Goal: Task Accomplishment & Management: Use online tool/utility

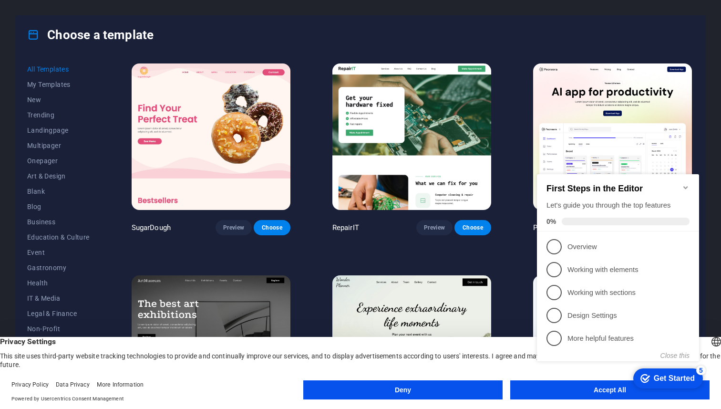
click at [547, 386] on div "checkmark Get Started 5 First Steps in the Editor Let's guide you through the t…" at bounding box center [620, 276] width 174 height 232
click at [552, 389] on div "checkmark Get Started 5 First Steps in the Editor Let's guide you through the t…" at bounding box center [620, 276] width 174 height 232
click at [568, 389] on div "checkmark Get Started 5 First Steps in the Editor Let's guide you through the t…" at bounding box center [620, 276] width 174 height 232
drag, startPoint x: 684, startPoint y: 183, endPoint x: 679, endPoint y: 195, distance: 13.3
click at [684, 186] on icon "Minimize checklist" at bounding box center [686, 187] width 4 height 3
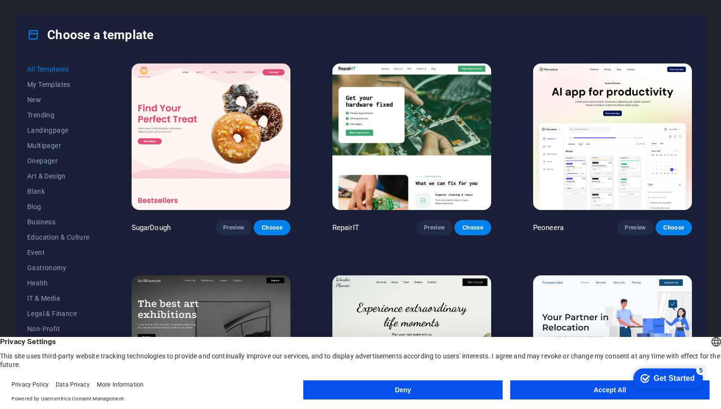
click at [626, 394] on appcues-checklist "Contextual help checklist present on screen" at bounding box center [666, 379] width 81 height 31
click at [589, 392] on button "Accept All" at bounding box center [609, 389] width 199 height 19
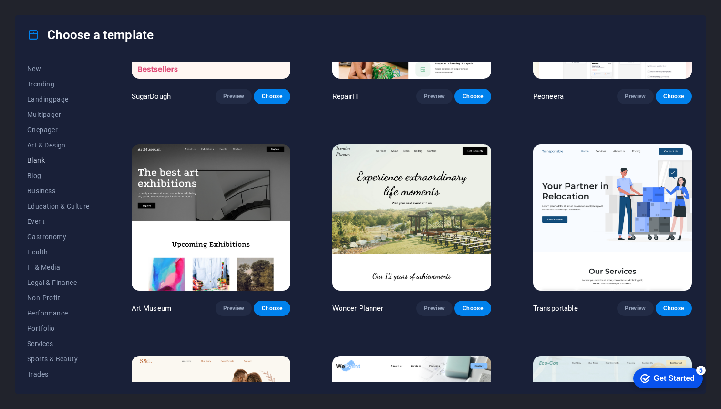
scroll to position [62, 0]
click at [50, 317] on button "Services" at bounding box center [58, 312] width 62 height 15
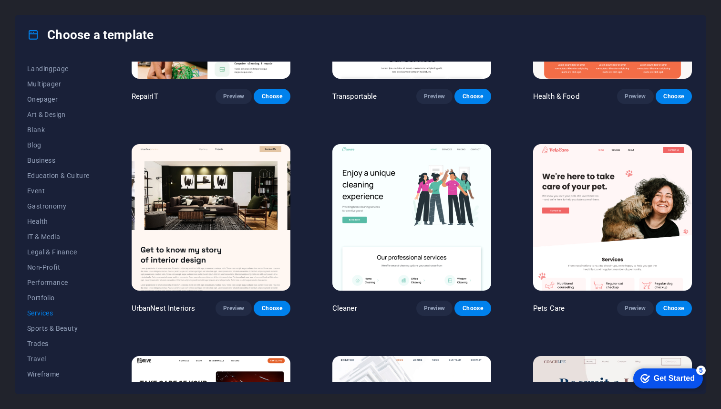
scroll to position [0, 0]
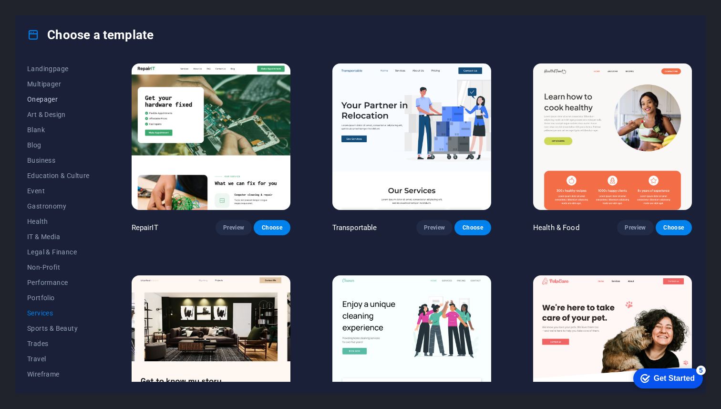
click at [52, 102] on span "Onepager" at bounding box center [58, 99] width 62 height 8
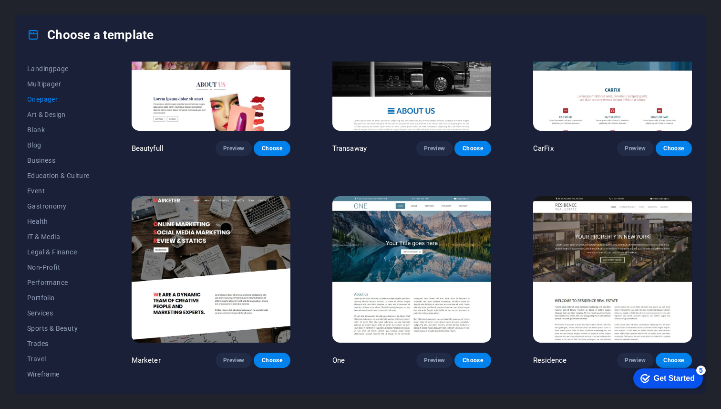
scroll to position [4693, 0]
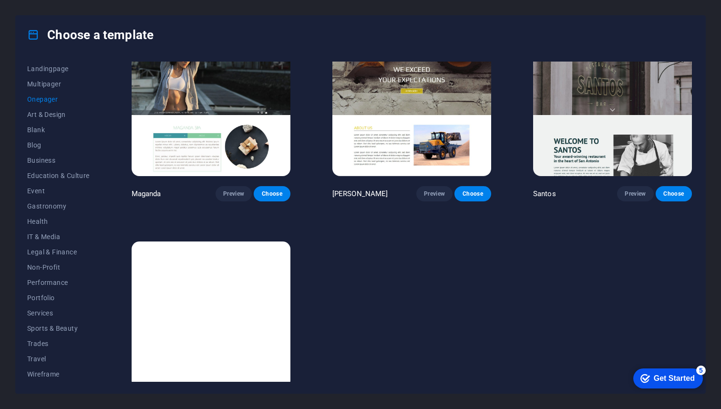
click at [198, 263] on img at bounding box center [211, 314] width 159 height 146
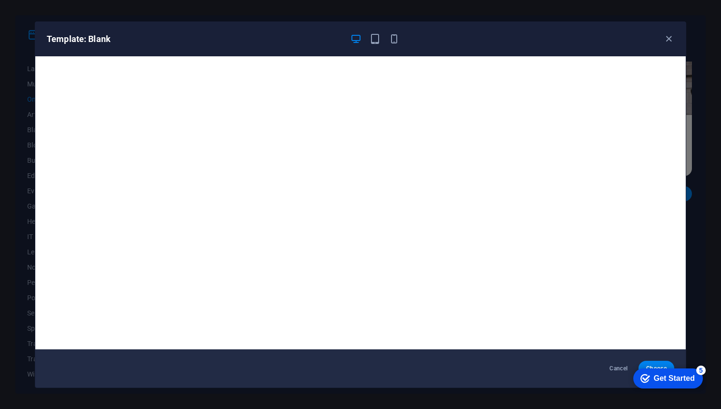
scroll to position [2, 0]
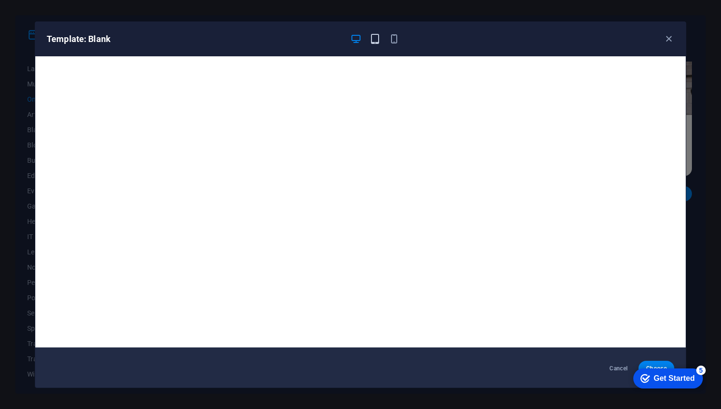
click at [375, 36] on icon "button" at bounding box center [375, 38] width 11 height 11
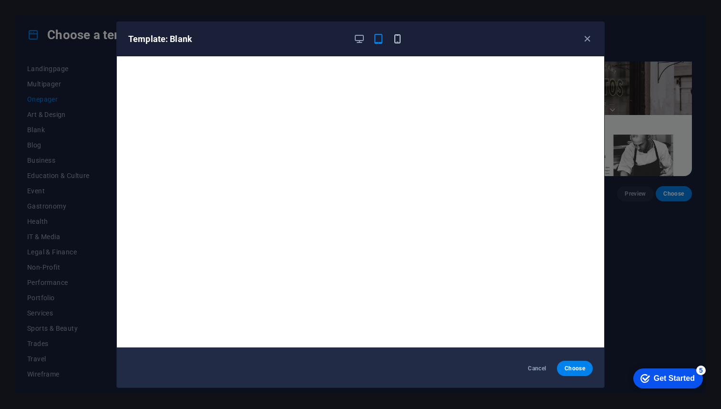
click at [393, 40] on icon "button" at bounding box center [397, 38] width 11 height 11
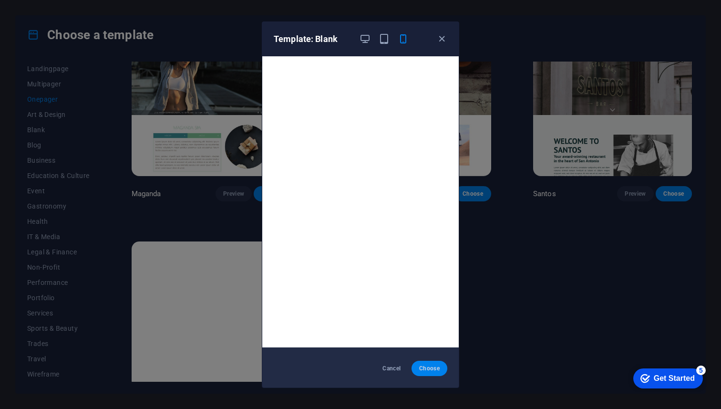
click at [418, 368] on button "Choose" at bounding box center [430, 368] width 36 height 15
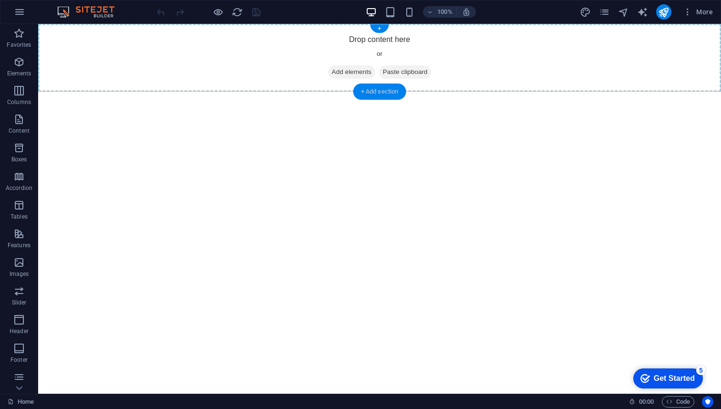
click at [374, 89] on div "+ Add section" at bounding box center [380, 91] width 53 height 16
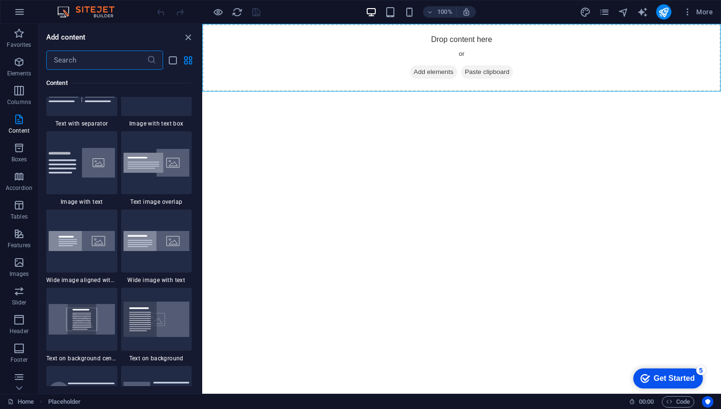
scroll to position [1800, 0]
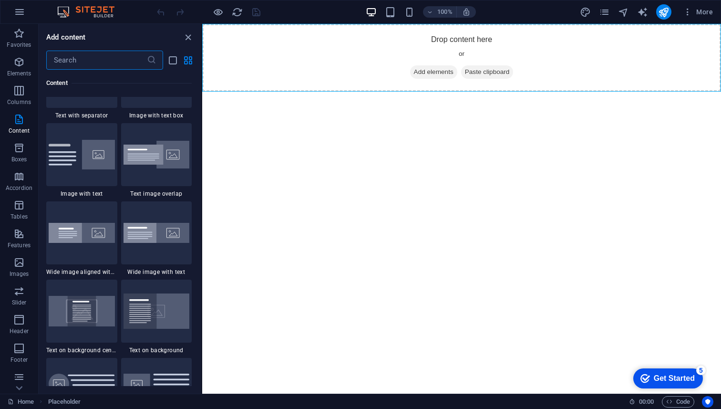
click at [99, 65] on input "text" at bounding box center [96, 60] width 101 height 19
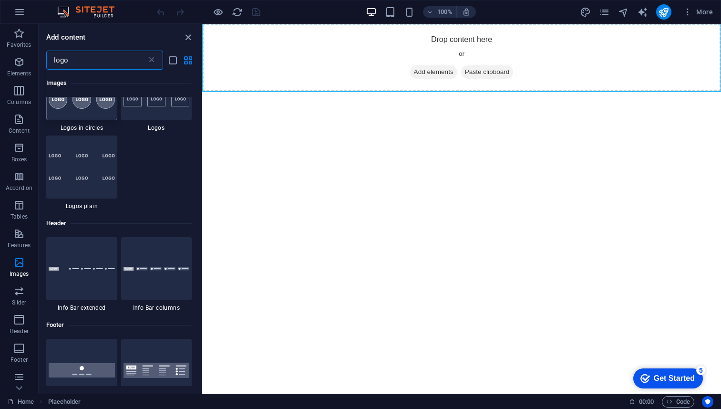
scroll to position [0, 0]
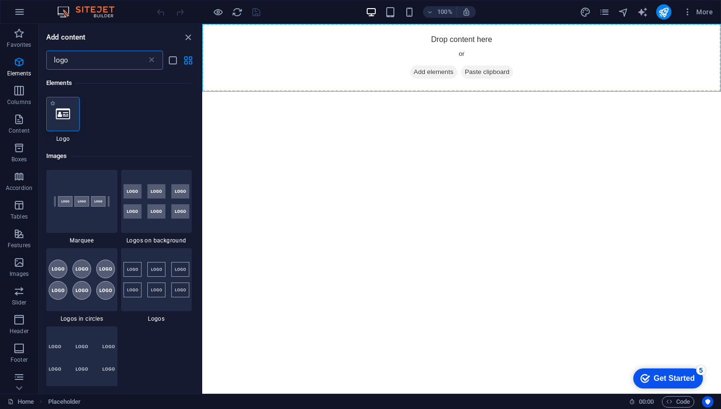
type input "logo"
click at [65, 119] on icon at bounding box center [63, 114] width 14 height 12
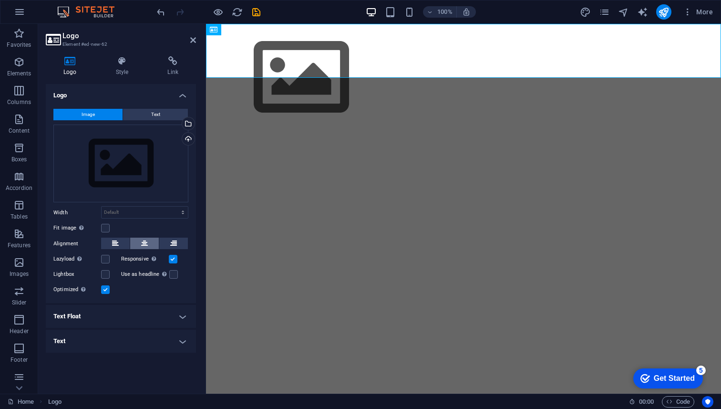
click at [140, 242] on button at bounding box center [144, 243] width 29 height 11
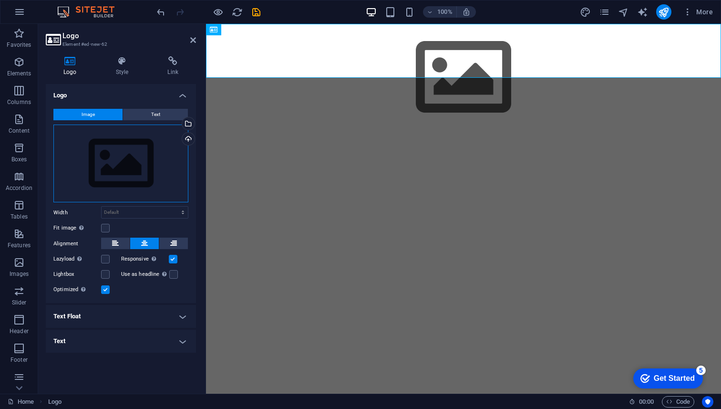
click at [115, 154] on div "Drag files here, click to choose files or select files from Files or our free s…" at bounding box center [120, 164] width 135 height 78
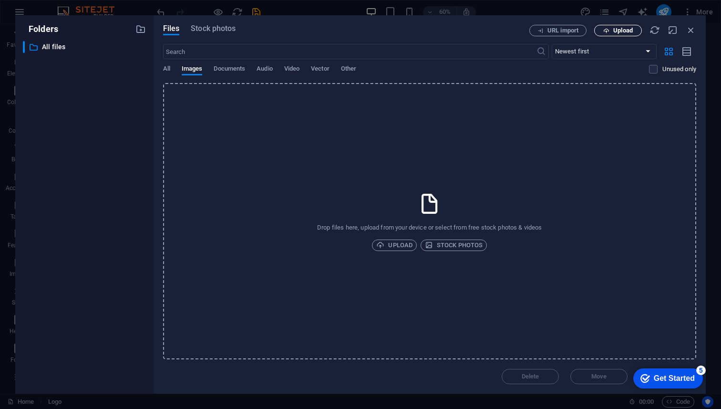
click at [607, 30] on icon "button" at bounding box center [606, 31] width 6 height 6
click at [404, 244] on span "Upload" at bounding box center [394, 244] width 36 height 11
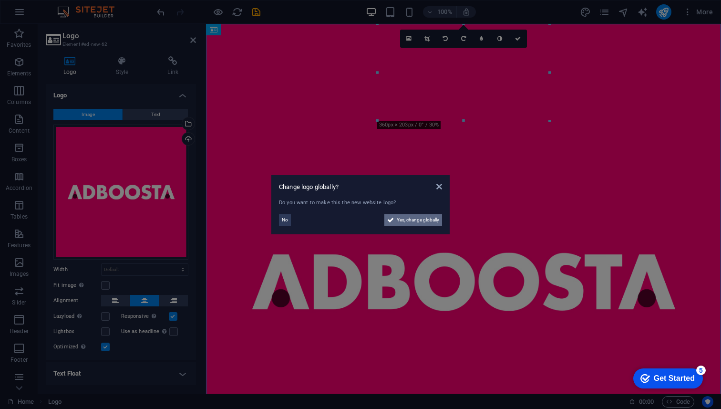
click at [397, 219] on span "Yes, change globally" at bounding box center [418, 219] width 42 height 11
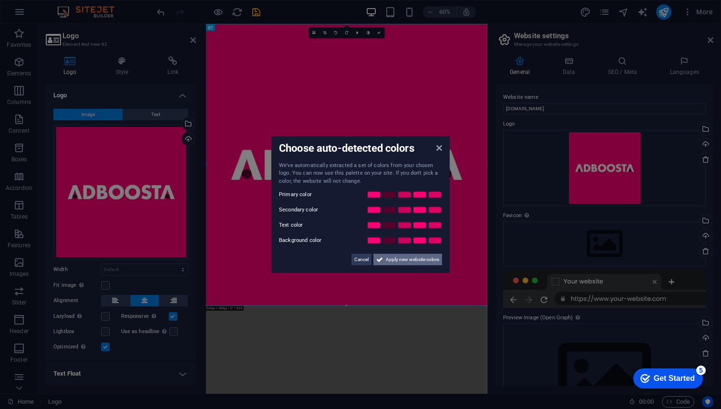
click at [396, 260] on span "Apply new website colors" at bounding box center [412, 259] width 53 height 11
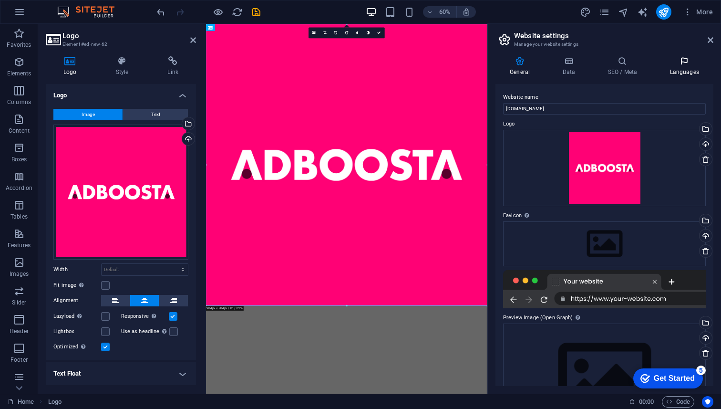
click at [676, 73] on h4 "Languages" at bounding box center [685, 66] width 58 height 20
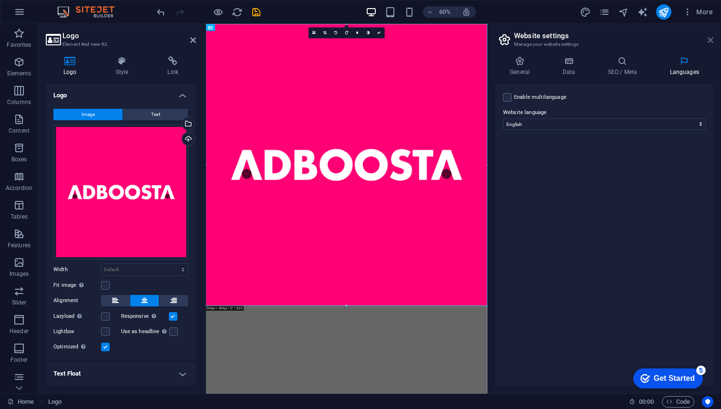
click at [710, 42] on icon at bounding box center [711, 40] width 6 height 8
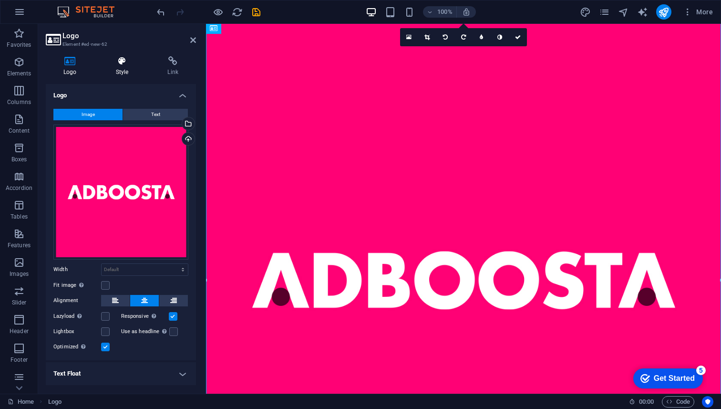
click at [125, 70] on h4 "Style" at bounding box center [124, 66] width 52 height 20
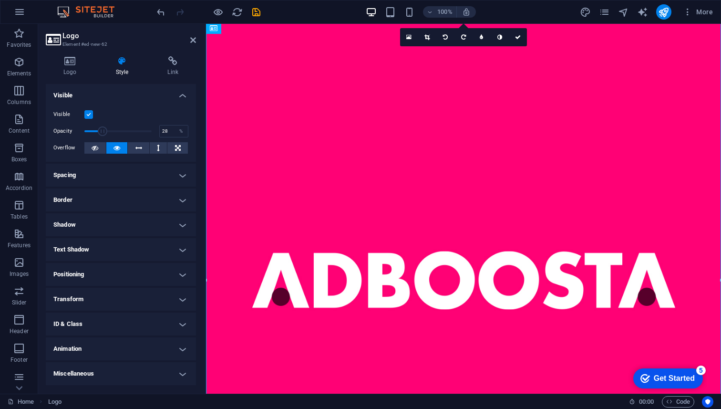
drag, startPoint x: 148, startPoint y: 129, endPoint x: 103, endPoint y: 132, distance: 45.9
click at [103, 132] on span at bounding box center [103, 131] width 10 height 10
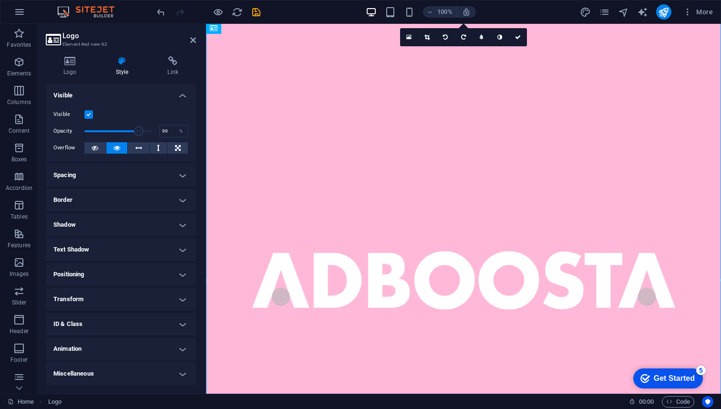
type input "100"
drag, startPoint x: 104, startPoint y: 132, endPoint x: 151, endPoint y: 132, distance: 47.2
click at [152, 132] on span at bounding box center [152, 131] width 10 height 10
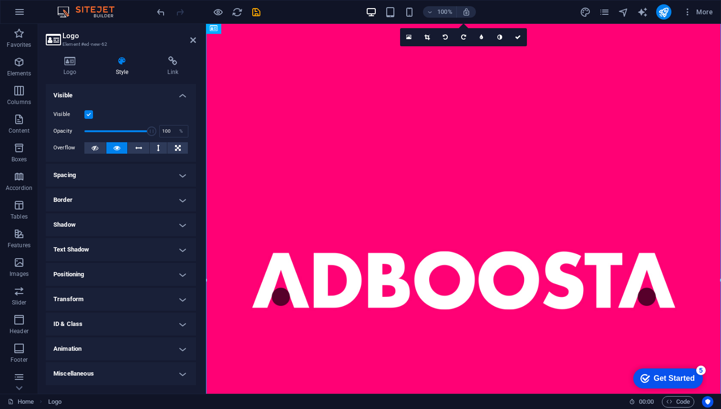
click at [109, 269] on h4 "Positioning" at bounding box center [121, 274] width 150 height 23
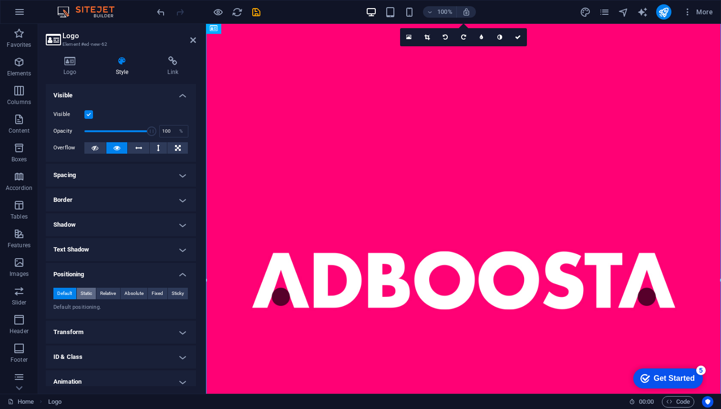
click at [86, 294] on span "Static" at bounding box center [86, 293] width 11 height 11
click at [65, 293] on span "Default" at bounding box center [64, 293] width 15 height 11
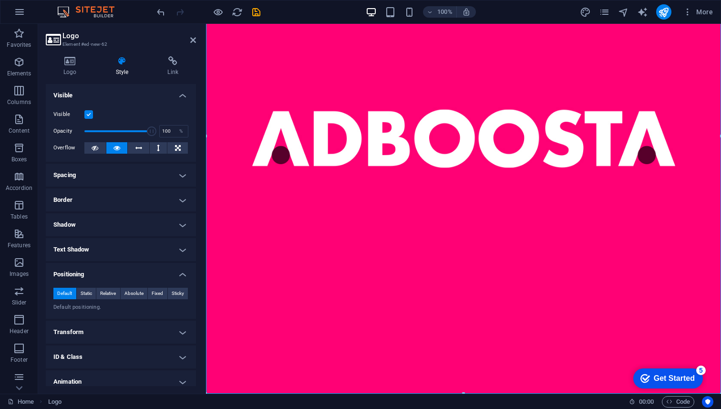
scroll to position [146, 0]
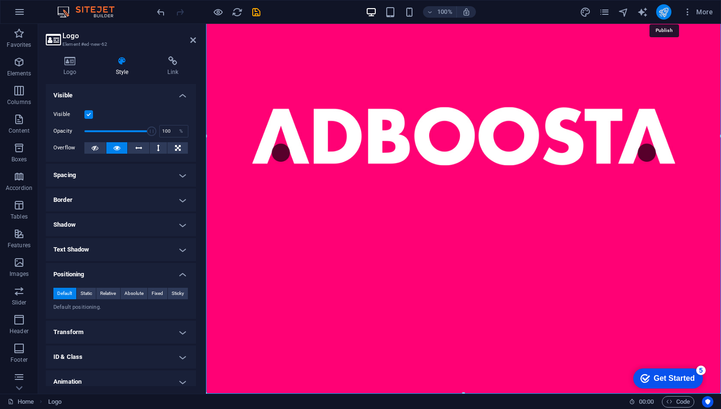
click at [663, 13] on icon "publish" at bounding box center [663, 12] width 11 height 11
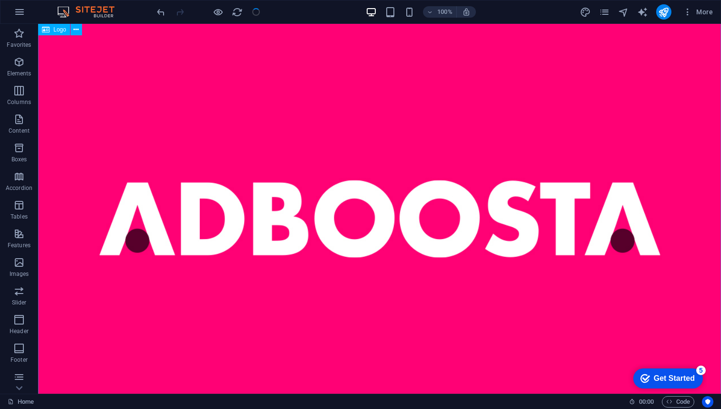
scroll to position [148, 0]
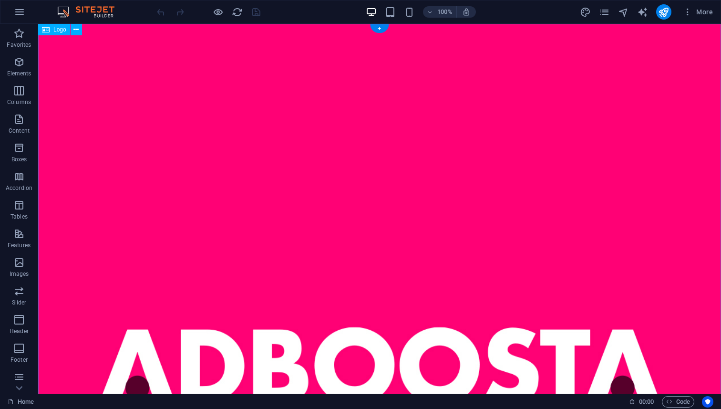
click at [216, 161] on div at bounding box center [379, 365] width 683 height 683
click at [55, 32] on span "Logo" at bounding box center [59, 30] width 13 height 6
click at [56, 28] on span "Logo" at bounding box center [59, 30] width 13 height 6
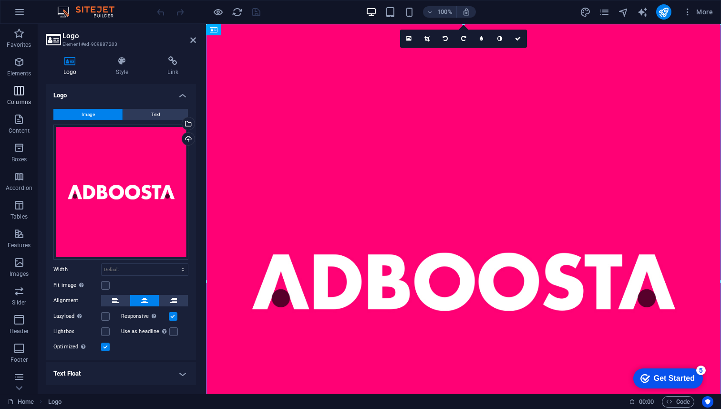
click at [18, 95] on icon "button" at bounding box center [18, 90] width 11 height 11
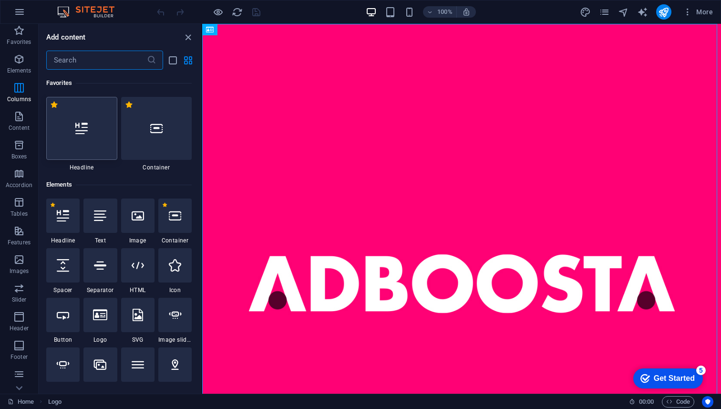
scroll to position [0, 0]
click at [373, 122] on div at bounding box center [461, 283] width 519 height 519
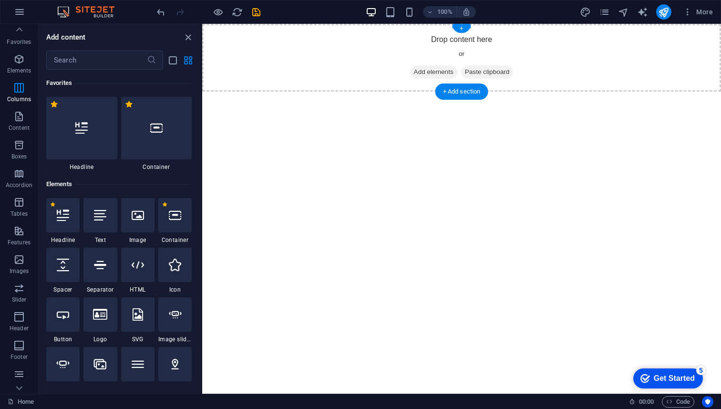
click at [434, 71] on span "Add elements" at bounding box center [433, 71] width 47 height 13
click at [112, 59] on input "text" at bounding box center [96, 60] width 101 height 19
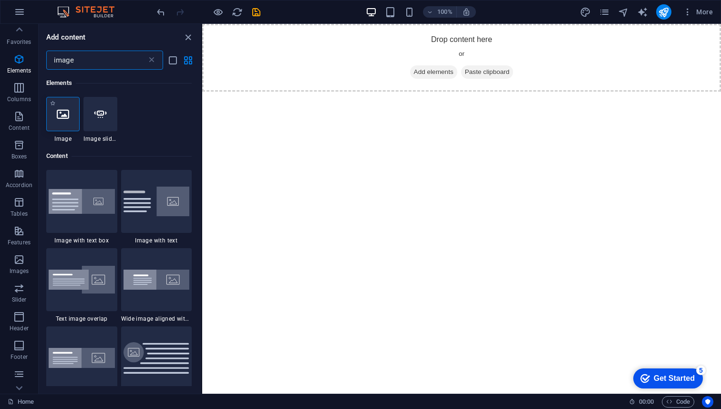
type input "image"
click at [66, 116] on icon at bounding box center [63, 114] width 12 height 12
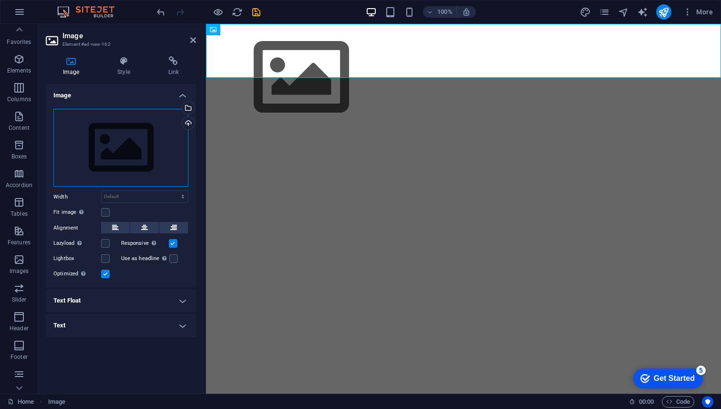
click at [114, 140] on div "Drag files here, click to choose files or select files from Files or our free s…" at bounding box center [120, 148] width 135 height 78
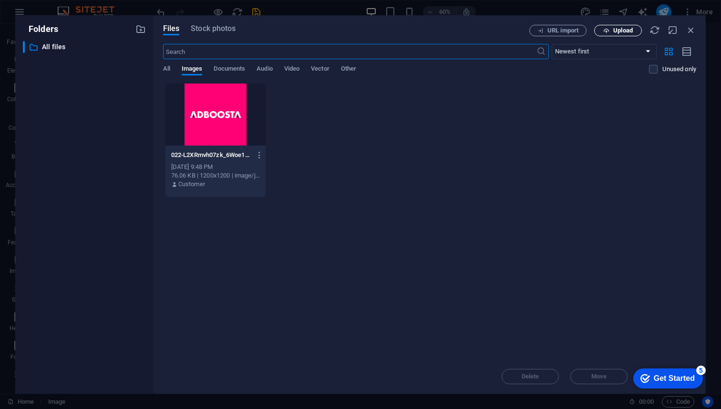
click at [616, 33] on span "Upload" at bounding box center [624, 31] width 20 height 6
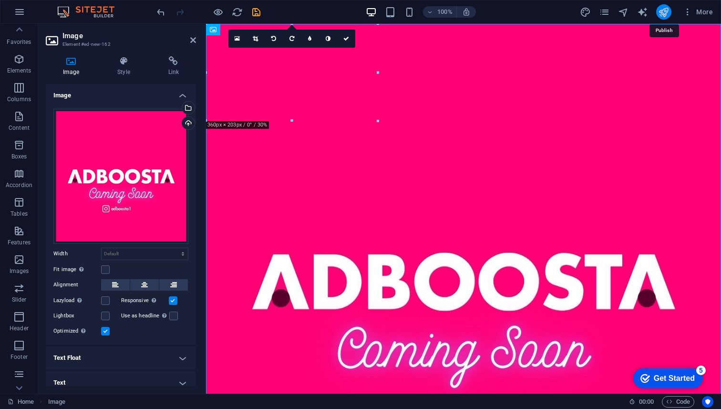
click at [664, 12] on icon "publish" at bounding box center [663, 12] width 11 height 11
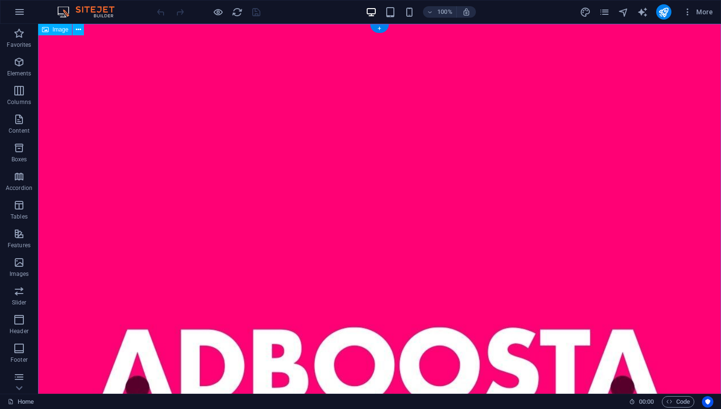
click at [279, 135] on figure at bounding box center [379, 365] width 683 height 683
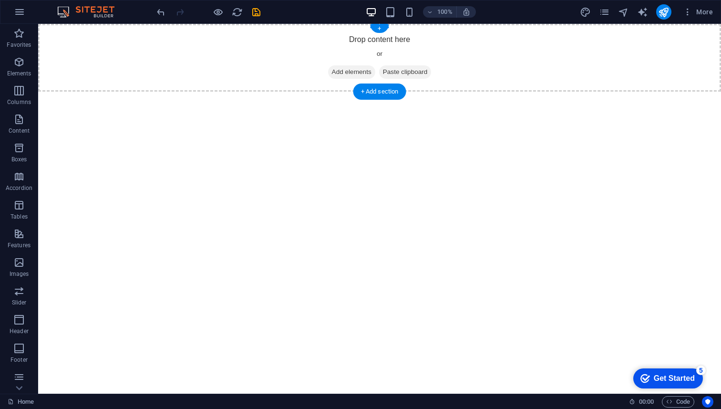
drag, startPoint x: 344, startPoint y: 73, endPoint x: 177, endPoint y: 78, distance: 167.5
click at [344, 73] on span "Add elements" at bounding box center [351, 71] width 47 height 13
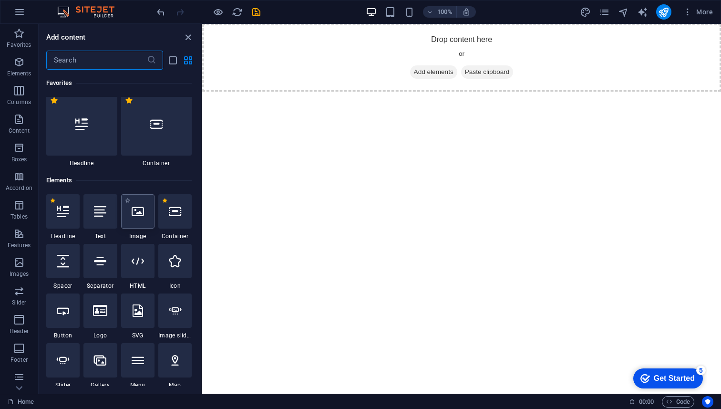
scroll to position [9, 0]
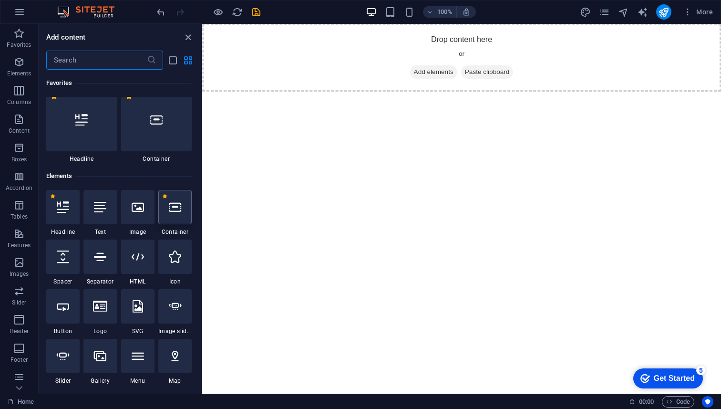
click at [172, 213] on icon at bounding box center [175, 207] width 12 height 12
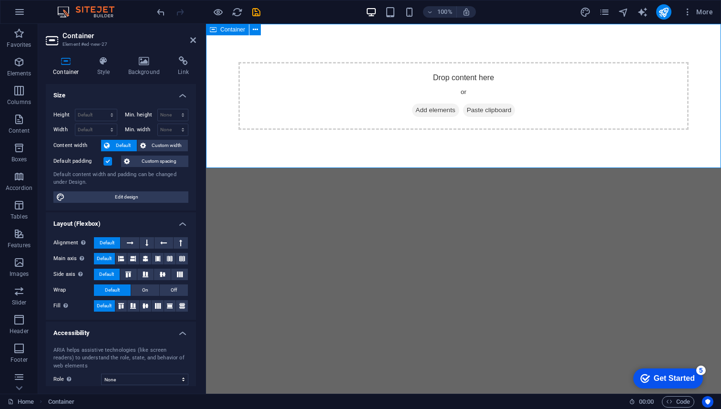
click at [418, 108] on span "Add elements" at bounding box center [435, 110] width 47 height 13
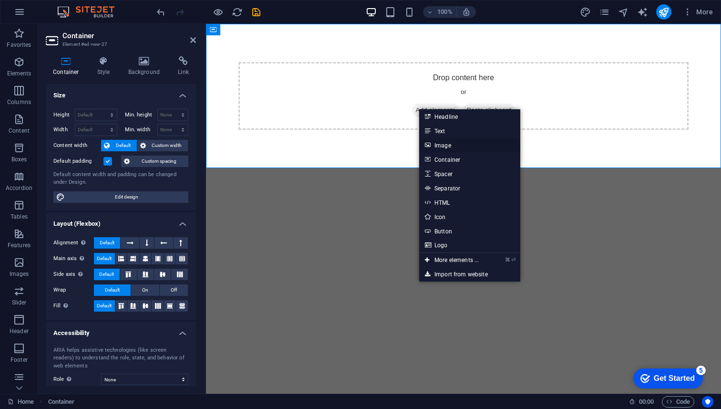
drag, startPoint x: 456, startPoint y: 142, endPoint x: 249, endPoint y: 118, distance: 208.4
click at [456, 142] on link "Image" at bounding box center [469, 145] width 101 height 14
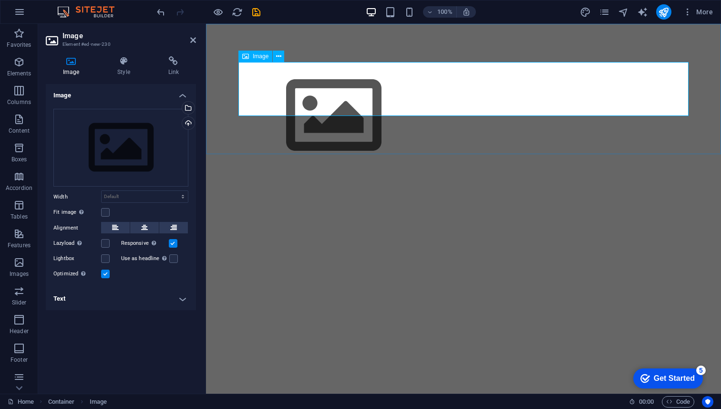
click at [292, 94] on figure at bounding box center [464, 115] width 450 height 107
click at [138, 154] on div "Drag files here, click to choose files or select files from Files or our free s…" at bounding box center [120, 148] width 135 height 78
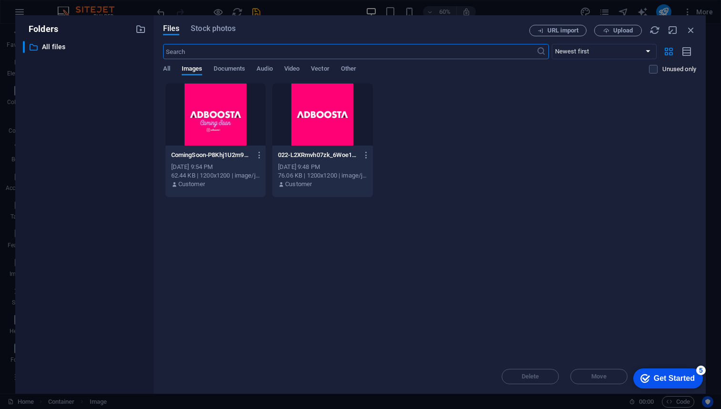
click at [216, 103] on div at bounding box center [216, 114] width 100 height 62
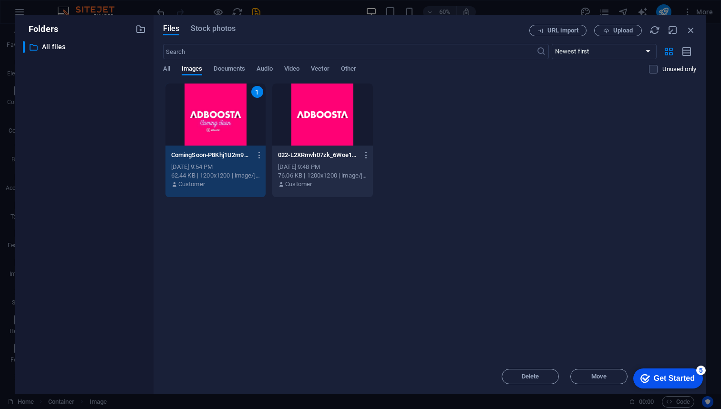
click at [226, 124] on div "1" at bounding box center [216, 114] width 100 height 62
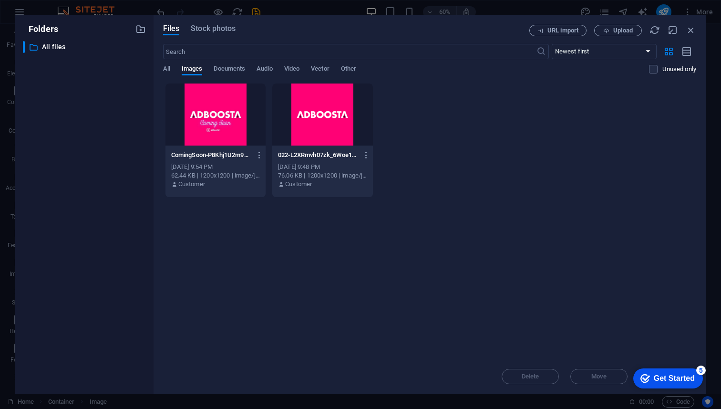
click at [226, 124] on div at bounding box center [216, 114] width 100 height 62
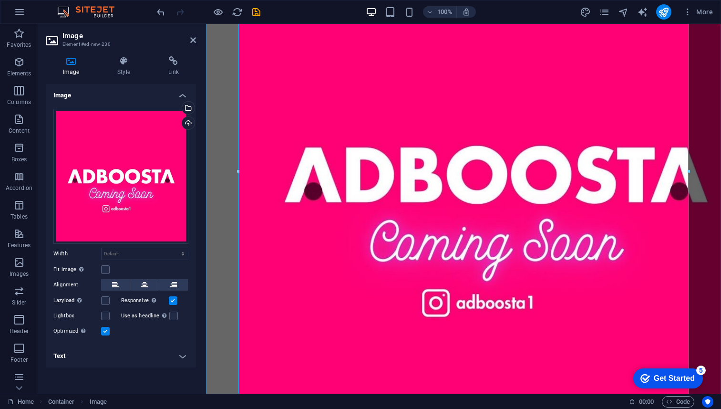
scroll to position [157, 0]
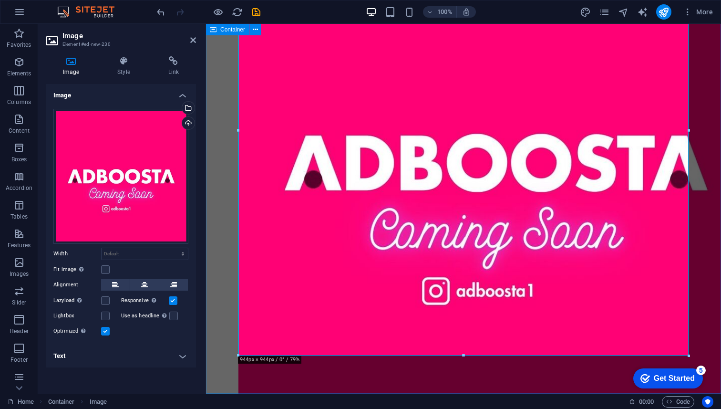
click at [223, 191] on div at bounding box center [463, 163] width 515 height 592
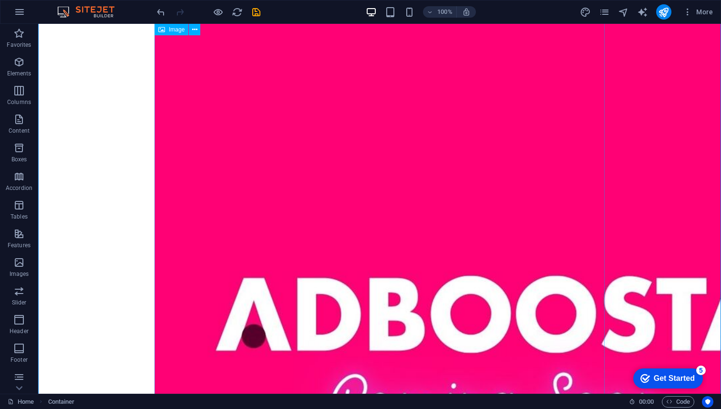
scroll to position [0, 0]
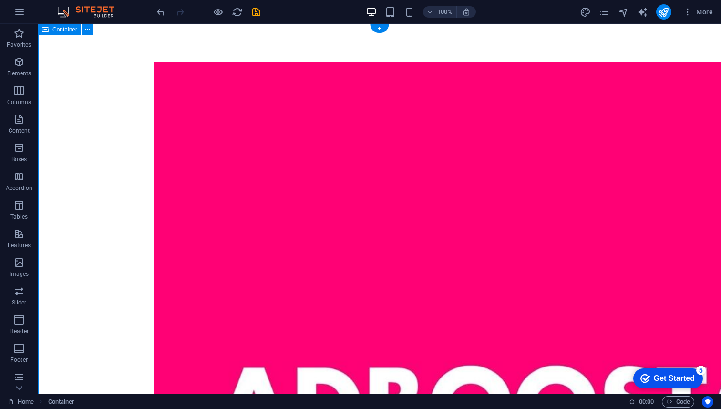
click at [648, 181] on div at bounding box center [379, 404] width 683 height 760
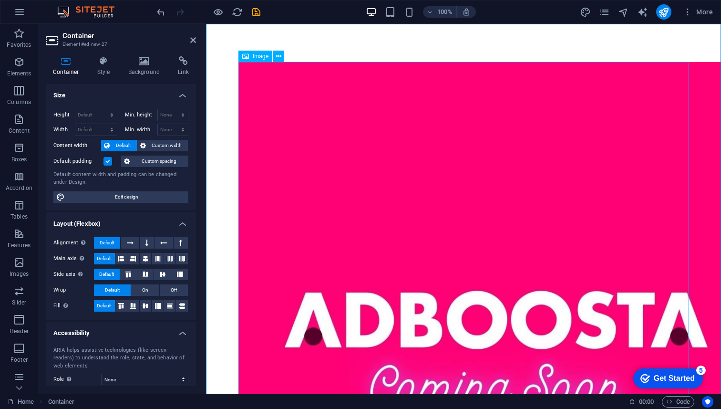
click at [317, 144] on figure at bounding box center [464, 319] width 450 height 515
click at [107, 79] on div "Container Style Background Link Size Height Default px rem % vh vw Min. height …" at bounding box center [121, 221] width 150 height 330
click at [99, 62] on icon at bounding box center [103, 61] width 27 height 10
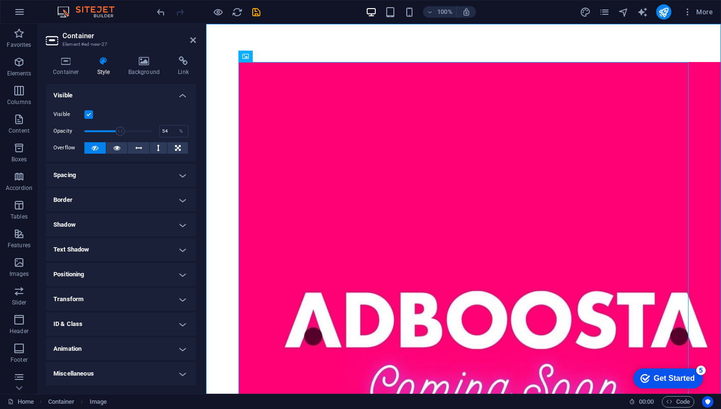
drag, startPoint x: 130, startPoint y: 132, endPoint x: 121, endPoint y: 132, distance: 9.1
click at [121, 131] on span at bounding box center [120, 131] width 10 height 10
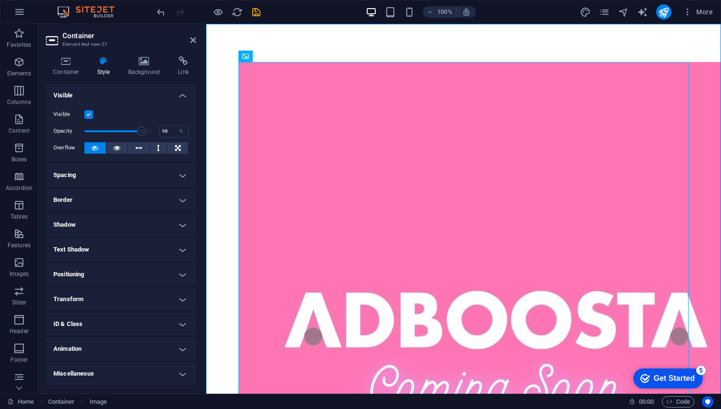
type input "99"
drag, startPoint x: 134, startPoint y: 131, endPoint x: 150, endPoint y: 132, distance: 16.2
click at [151, 132] on span at bounding box center [151, 131] width 10 height 10
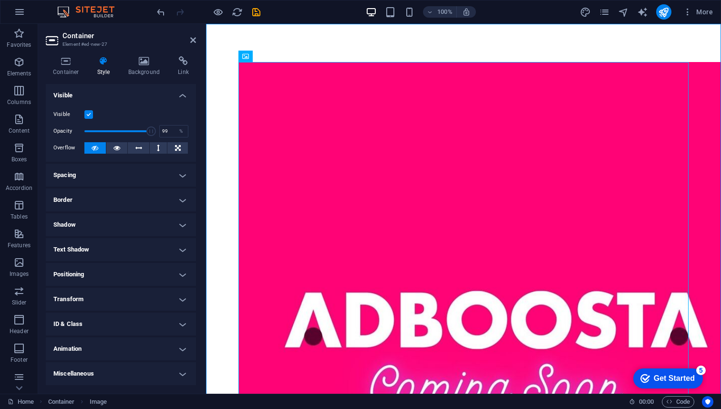
click at [101, 296] on h4 "Transform" at bounding box center [121, 299] width 150 height 23
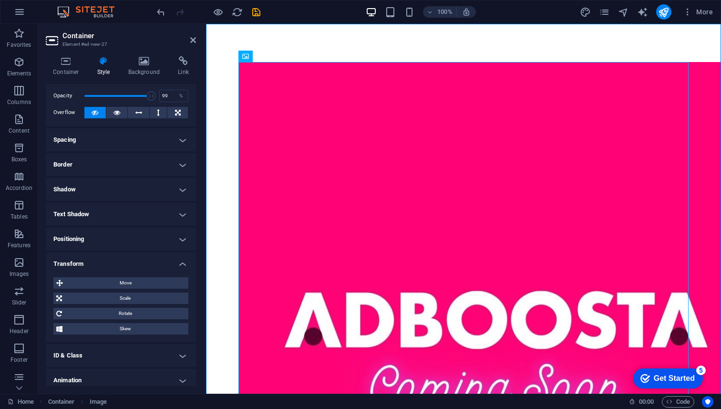
scroll to position [46, 0]
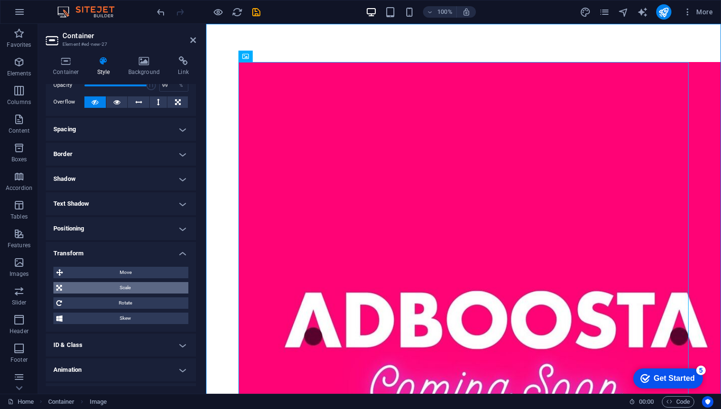
click at [110, 286] on span "Scale" at bounding box center [125, 287] width 121 height 11
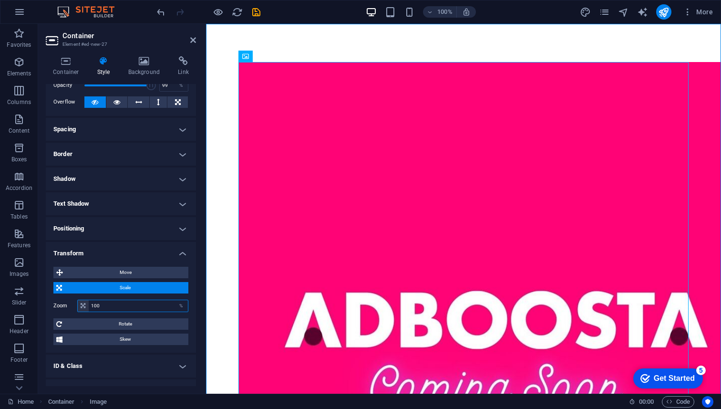
click at [120, 306] on input "100" at bounding box center [138, 305] width 99 height 11
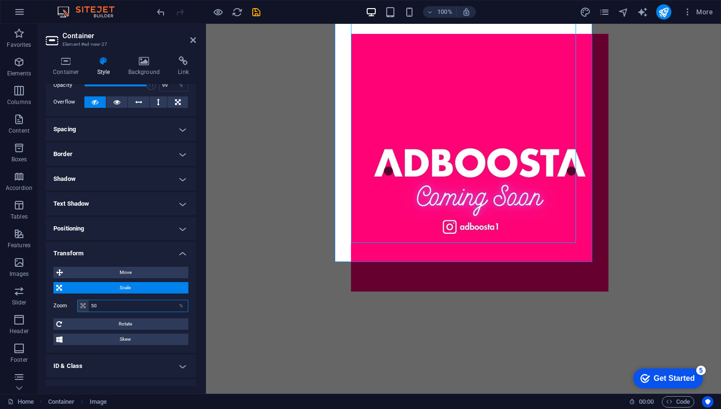
scroll to position [46, 0]
drag, startPoint x: 106, startPoint y: 306, endPoint x: 85, endPoint y: 302, distance: 21.7
click at [80, 302] on div "50 %" at bounding box center [132, 305] width 111 height 12
type input "75"
click at [44, 302] on div "Container Style Background Link Size Height Default px rem % vh vw Min. height …" at bounding box center [121, 221] width 166 height 345
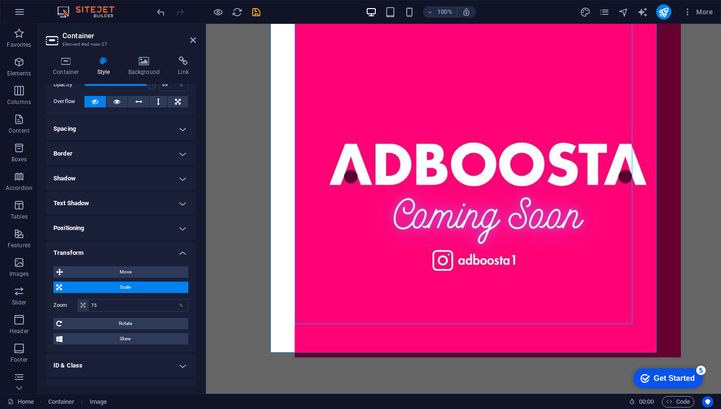
scroll to position [157, 0]
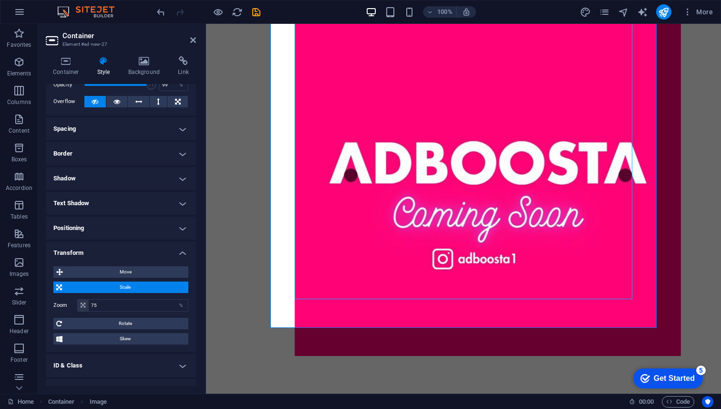
click at [40, 262] on div "Container Style Background Link Size Height Default px rem % vh vw Min. height …" at bounding box center [121, 221] width 166 height 345
click at [222, 228] on div at bounding box center [463, 163] width 515 height 592
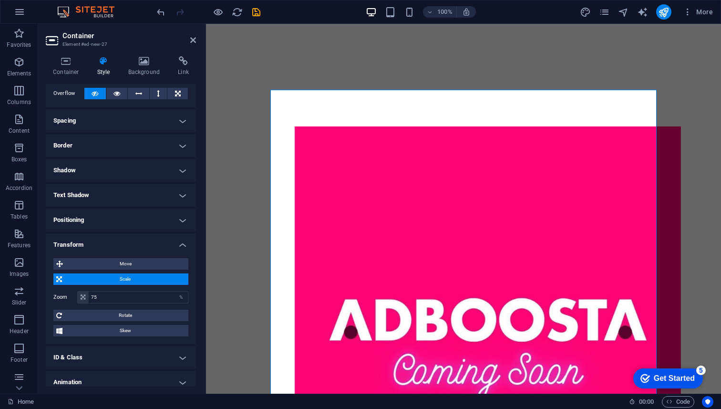
scroll to position [57, 0]
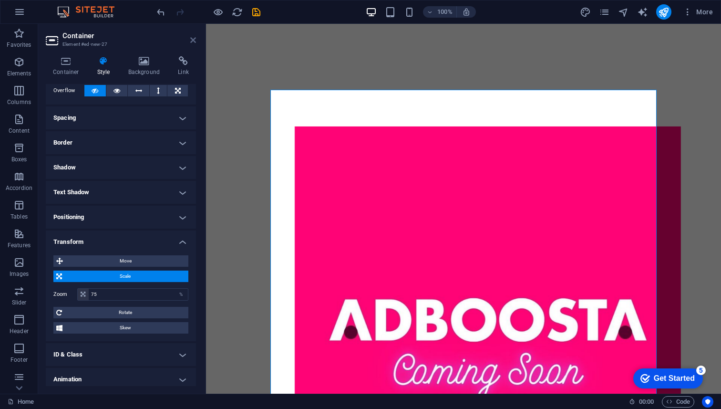
click at [195, 41] on icon at bounding box center [193, 40] width 6 height 8
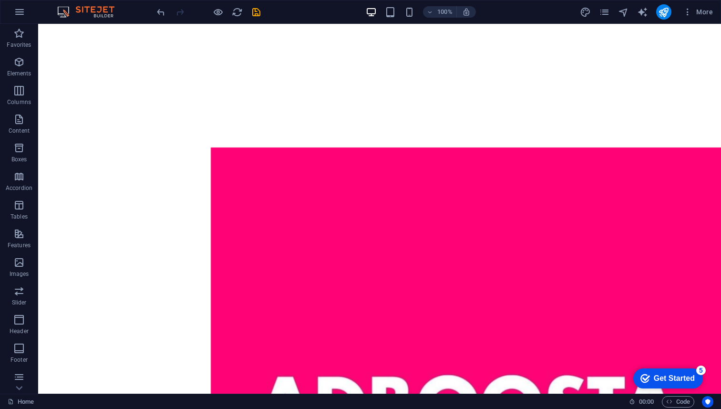
click at [80, 79] on div at bounding box center [379, 404] width 683 height 760
click at [94, 79] on div at bounding box center [379, 404] width 683 height 760
click at [29, 17] on button "button" at bounding box center [19, 11] width 23 height 23
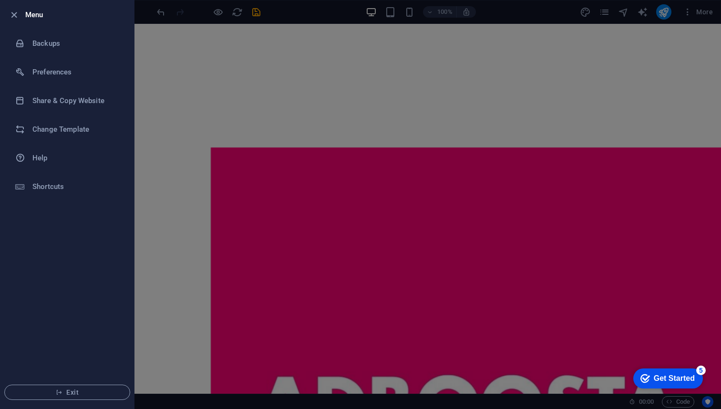
click at [220, 68] on div at bounding box center [360, 204] width 721 height 409
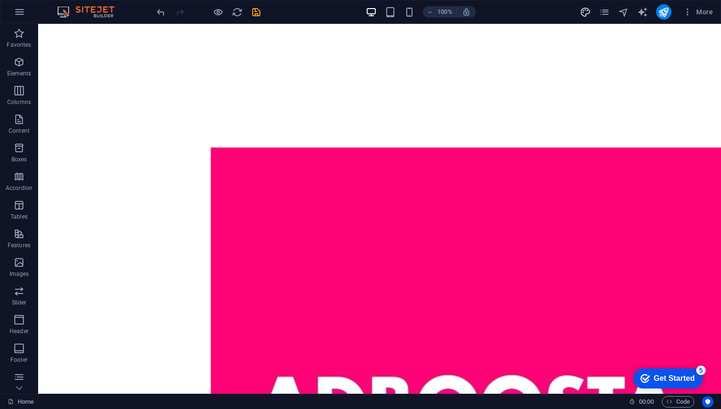
click at [583, 13] on icon "design" at bounding box center [585, 12] width 11 height 11
select select "px"
select select "400"
select select "px"
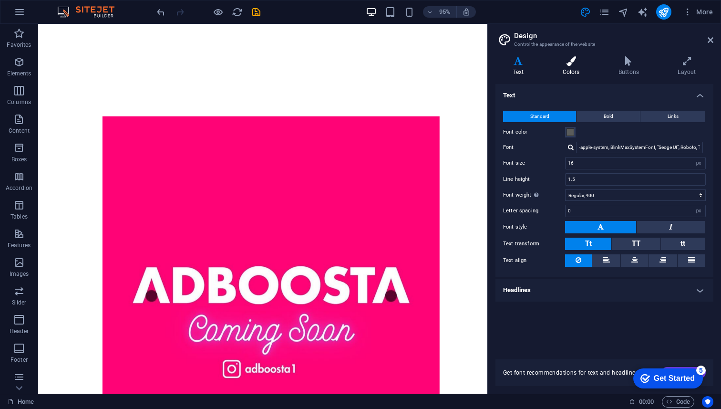
click at [572, 72] on h4 "Colors" at bounding box center [573, 66] width 56 height 20
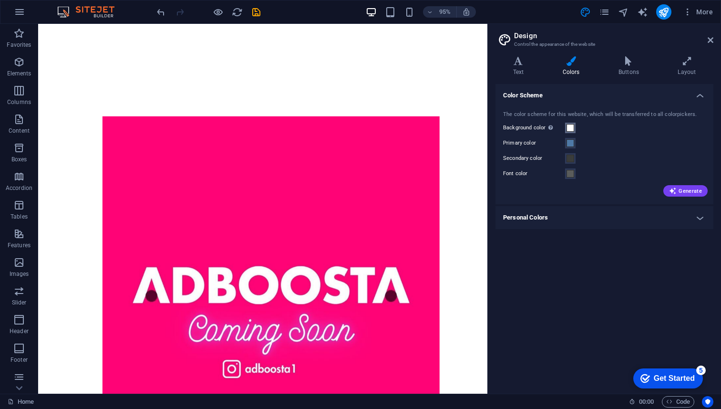
click at [571, 128] on span at bounding box center [571, 128] width 8 height 8
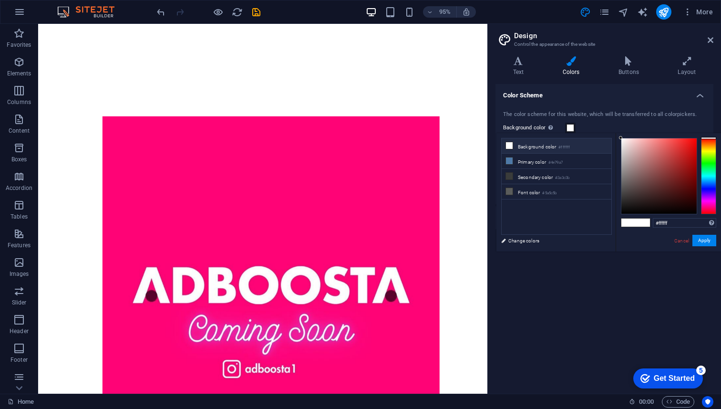
click at [509, 148] on icon at bounding box center [509, 145] width 7 height 7
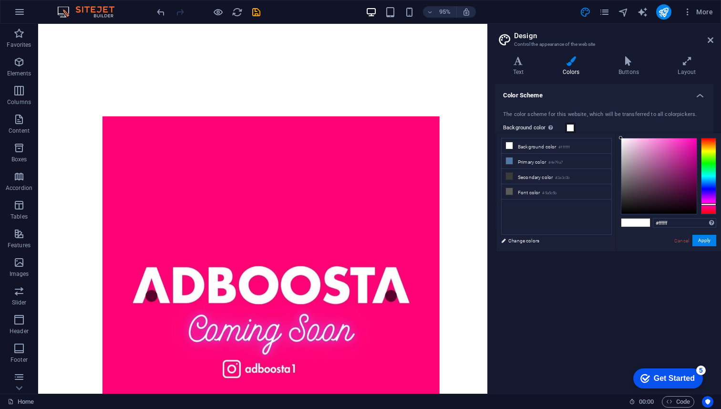
click at [709, 204] on div at bounding box center [708, 176] width 15 height 76
drag, startPoint x: 683, startPoint y: 176, endPoint x: 696, endPoint y: 144, distance: 34.2
click at [696, 144] on div at bounding box center [659, 175] width 75 height 75
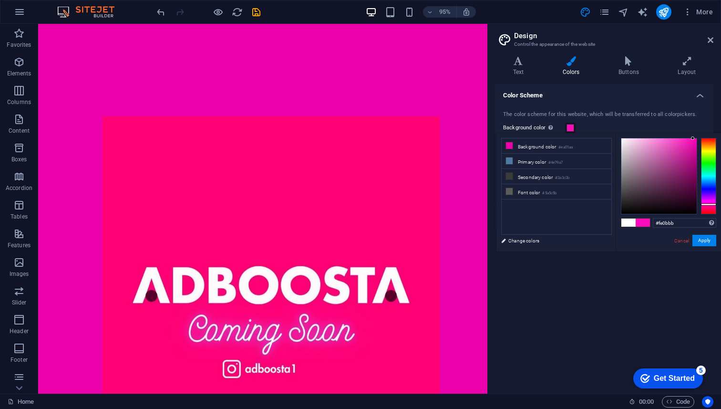
click at [693, 138] on div at bounding box center [659, 175] width 75 height 75
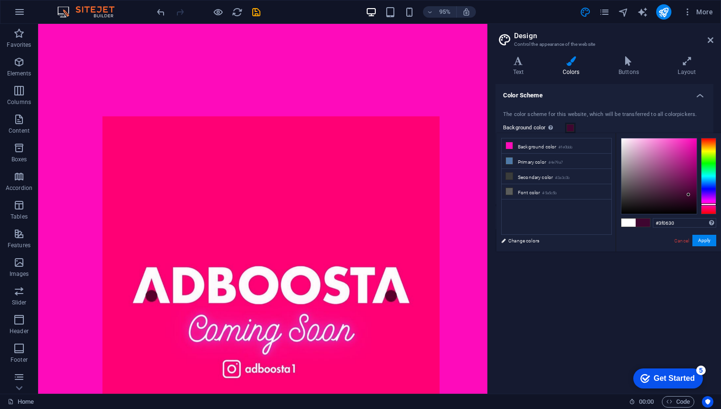
drag, startPoint x: 687, startPoint y: 157, endPoint x: 689, endPoint y: 195, distance: 37.3
click at [689, 195] on div at bounding box center [659, 175] width 75 height 75
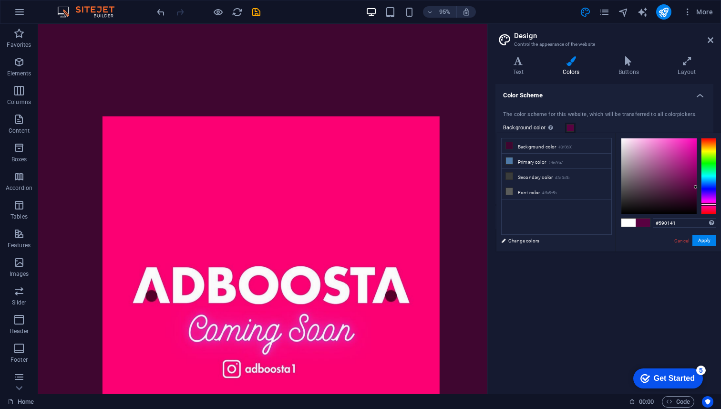
click at [696, 187] on div at bounding box center [659, 175] width 75 height 75
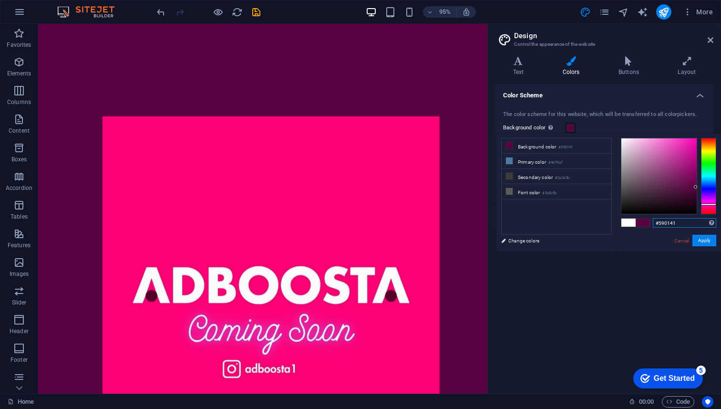
click at [673, 224] on input "#590141" at bounding box center [684, 223] width 63 height 10
paste input "“Coming soon” means “expected to arrive or debut in the near future.”"
type input "“Coming soon” means “expected to arrive or debut in the near future.”"
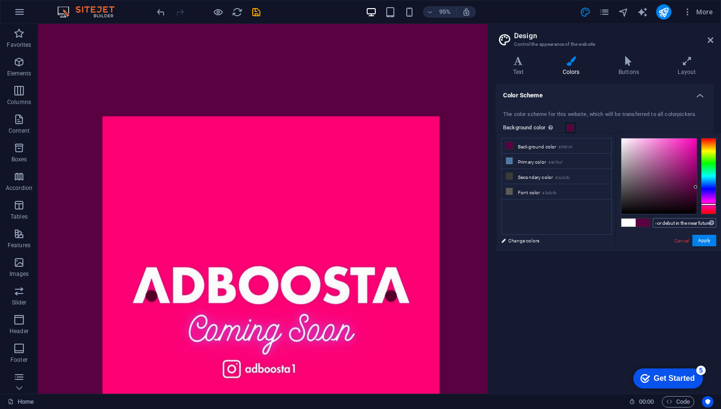
scroll to position [0, 0]
paste input "ff0074"
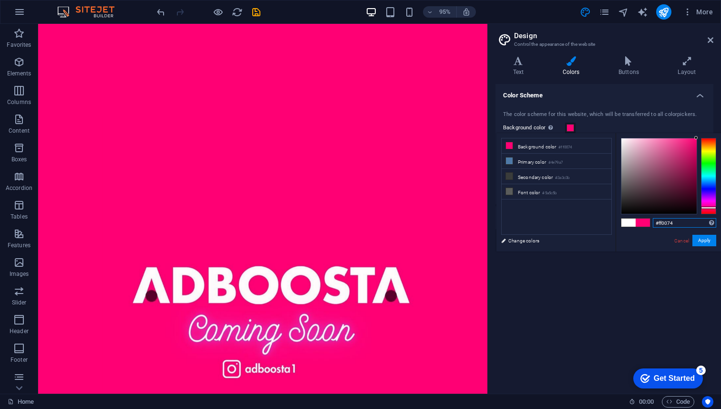
type input "#ff0074"
click at [649, 294] on div "Color Scheme The color scheme for this website, which will be transferred to al…" at bounding box center [605, 235] width 218 height 302
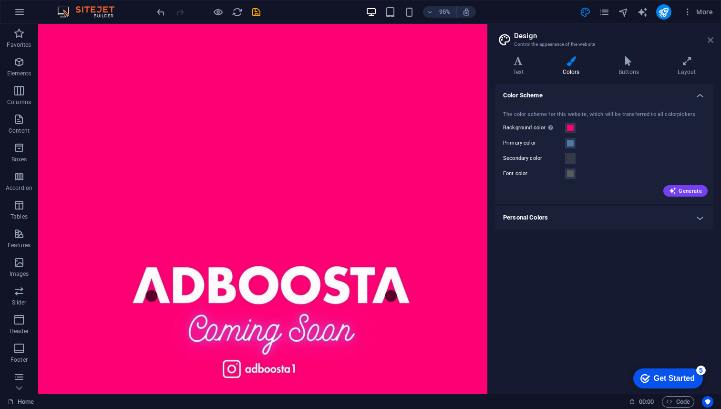
click at [712, 43] on icon at bounding box center [711, 40] width 6 height 8
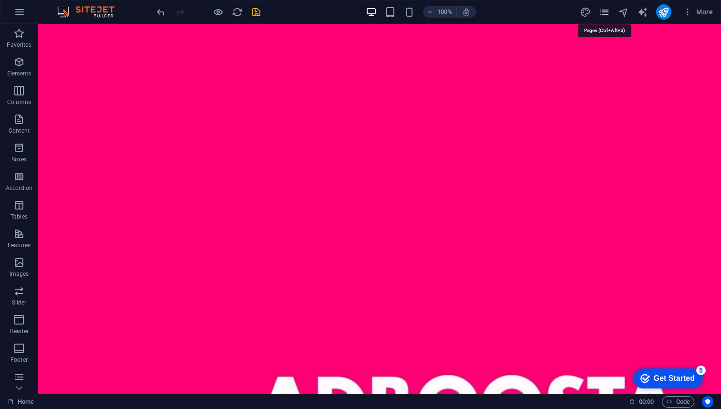
click at [603, 13] on icon "pages" at bounding box center [604, 12] width 11 height 11
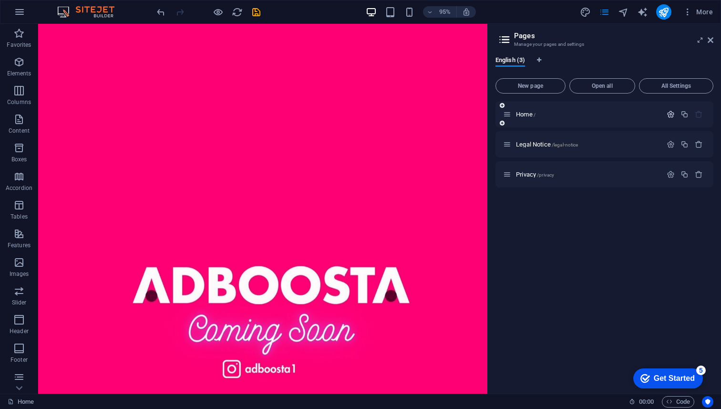
click at [672, 114] on icon "button" at bounding box center [671, 114] width 8 height 8
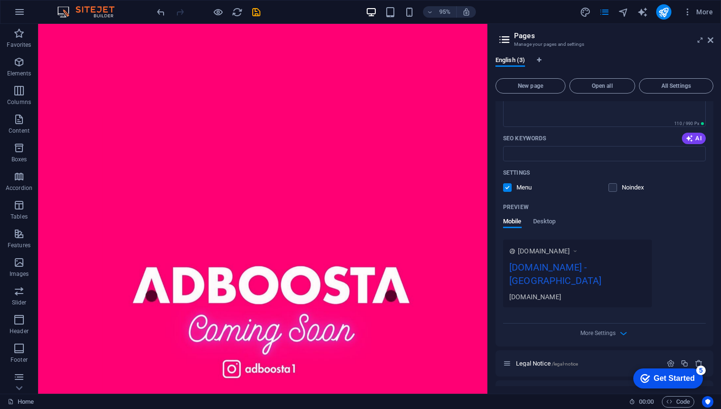
scroll to position [161, 0]
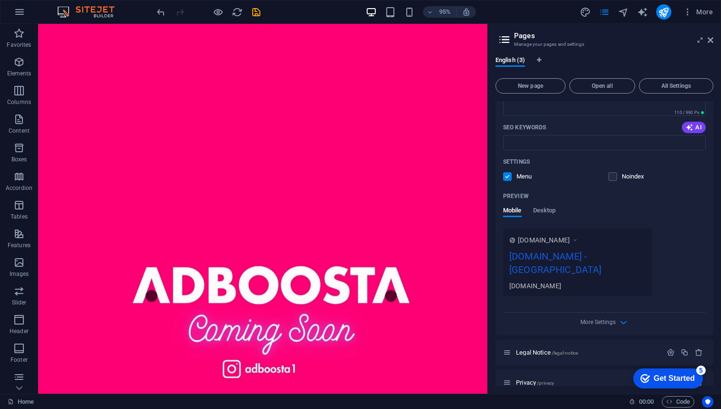
type input "Adboosta - Coming Soon!"
drag, startPoint x: 671, startPoint y: 252, endPoint x: 640, endPoint y: 250, distance: 31.6
click at [671, 252] on div "www.example.com adboosta.com.au - Berlin adboosta.com.au" at bounding box center [604, 263] width 203 height 68
click at [621, 317] on icon "button" at bounding box center [623, 322] width 11 height 11
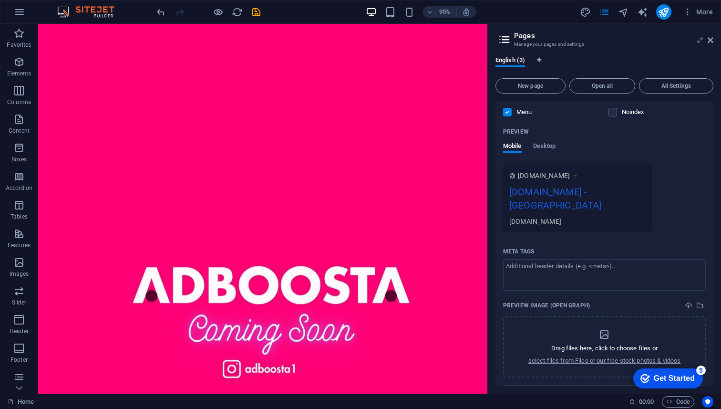
scroll to position [214, 0]
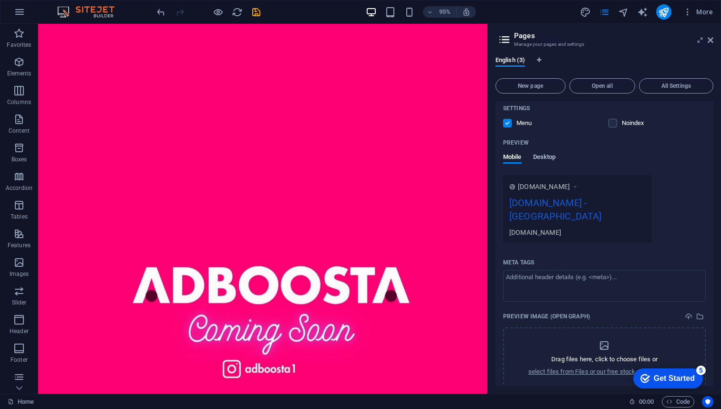
click at [549, 160] on span "Desktop" at bounding box center [544, 157] width 23 height 13
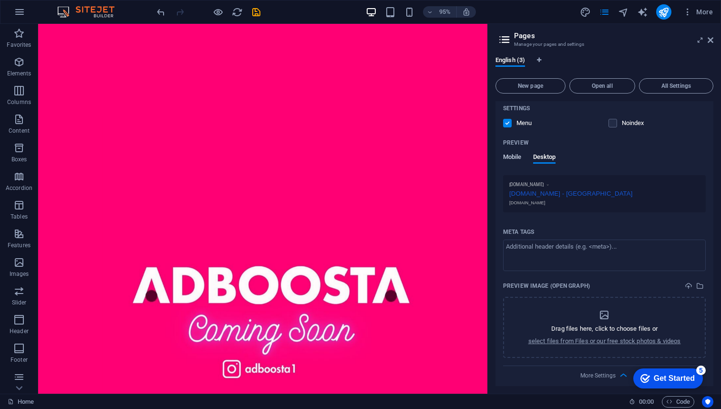
click at [511, 159] on span "Mobile" at bounding box center [512, 157] width 19 height 13
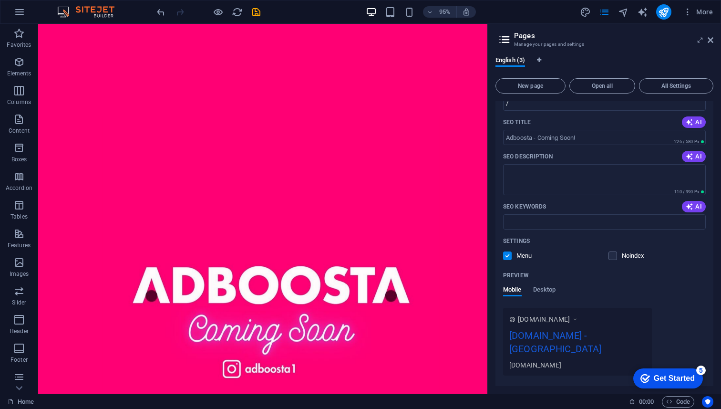
scroll to position [0, 0]
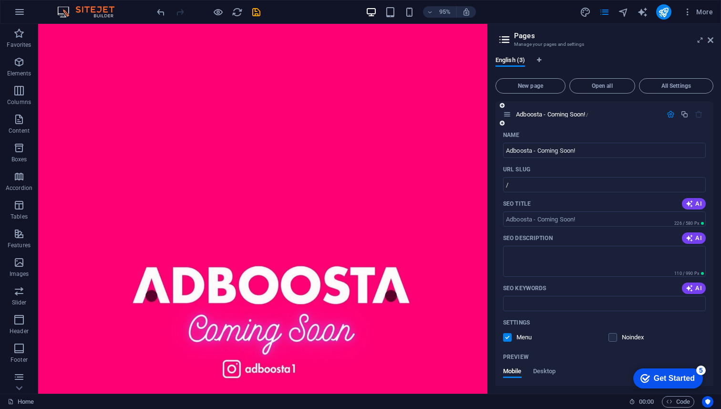
click at [668, 115] on icon "button" at bounding box center [671, 114] width 8 height 8
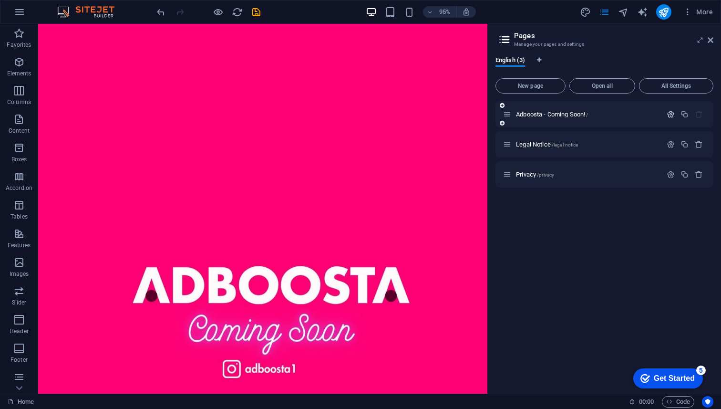
click at [668, 115] on icon "button" at bounding box center [671, 114] width 8 height 8
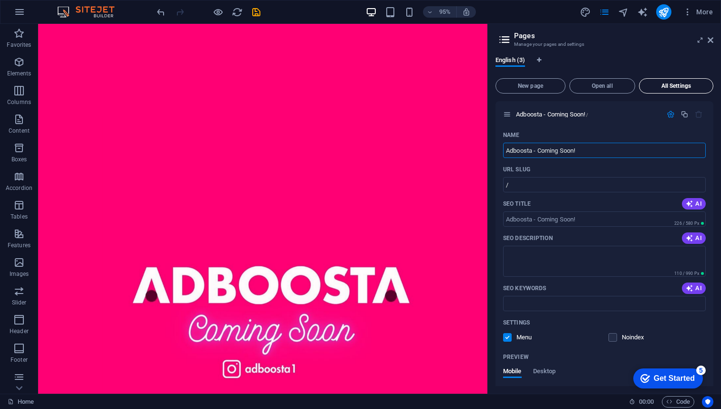
click at [661, 90] on button "All Settings" at bounding box center [676, 85] width 74 height 15
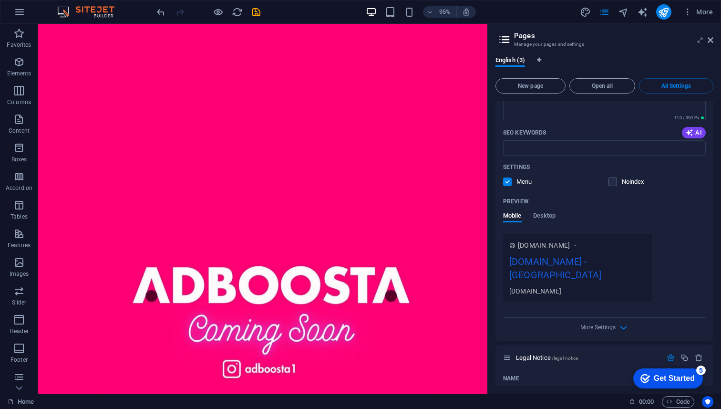
scroll to position [155, 0]
click at [509, 182] on label at bounding box center [507, 182] width 9 height 9
click at [0, 0] on input "checkbox" at bounding box center [0, 0] width 0 height 0
click at [509, 182] on label at bounding box center [507, 182] width 9 height 9
click at [0, 0] on input "checkbox" at bounding box center [0, 0] width 0 height 0
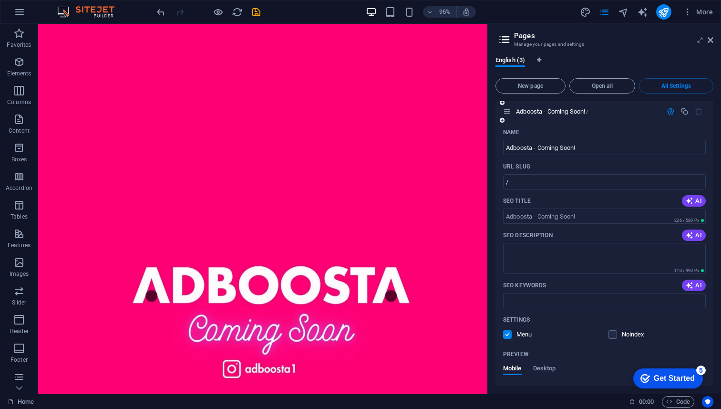
scroll to position [0, 0]
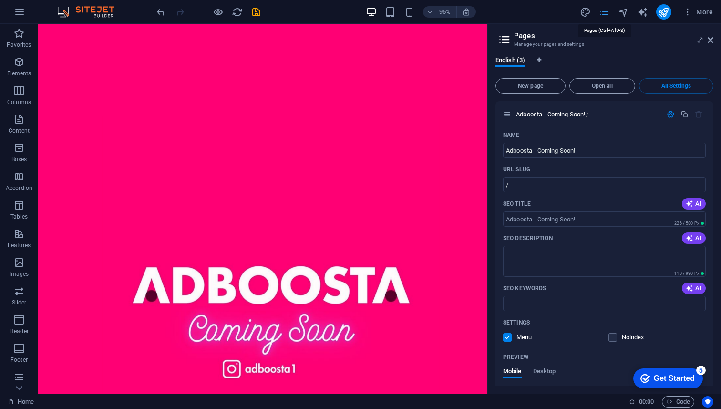
click at [605, 13] on icon "pages" at bounding box center [604, 12] width 11 height 11
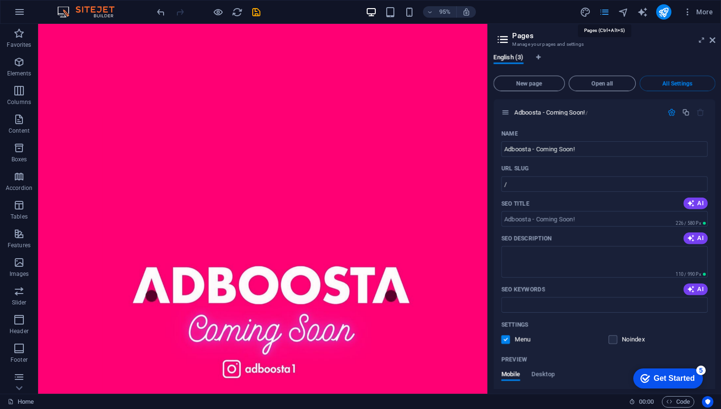
click at [605, 13] on icon "pages" at bounding box center [604, 12] width 11 height 11
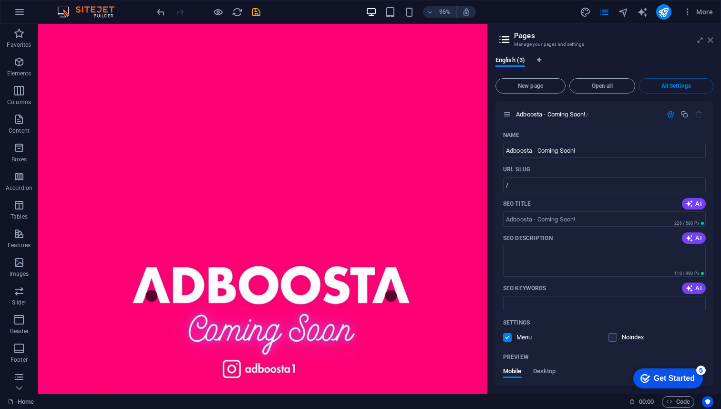
click at [713, 37] on icon at bounding box center [711, 40] width 6 height 8
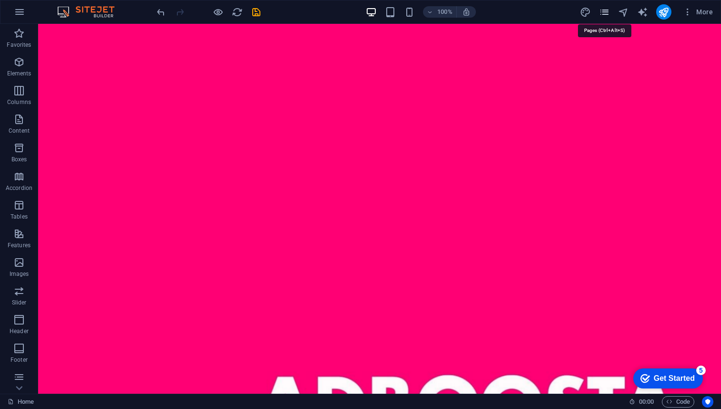
click at [601, 10] on icon "pages" at bounding box center [604, 12] width 11 height 11
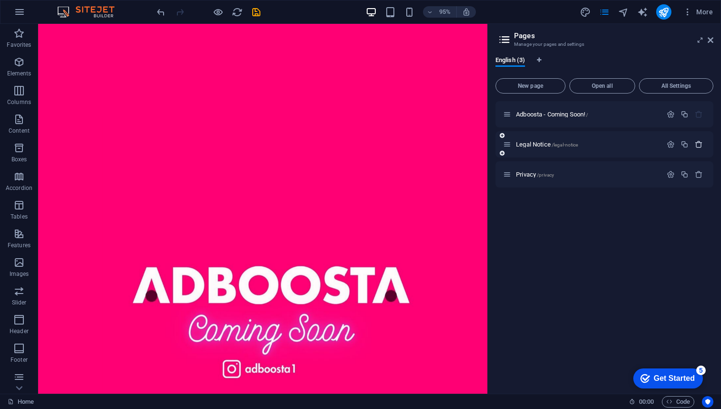
click at [699, 146] on icon "button" at bounding box center [699, 144] width 8 height 8
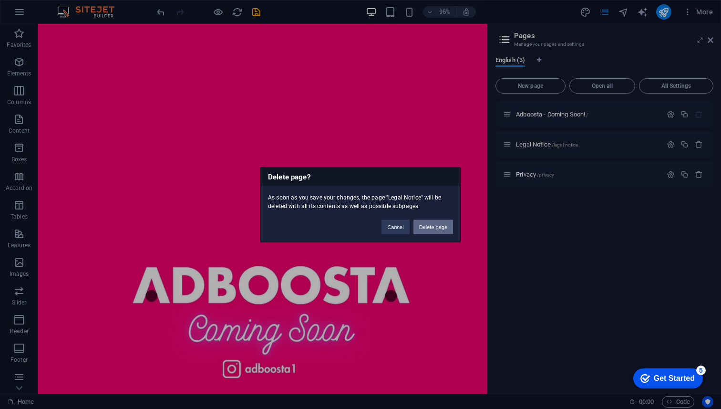
click at [441, 227] on button "Delete page" at bounding box center [434, 226] width 40 height 14
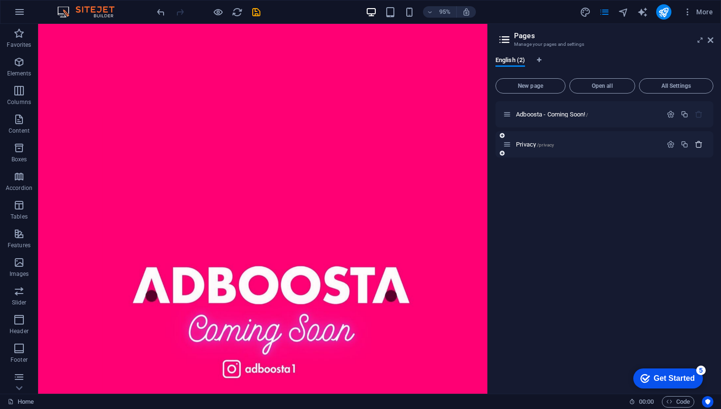
click at [703, 144] on icon "button" at bounding box center [699, 144] width 8 height 8
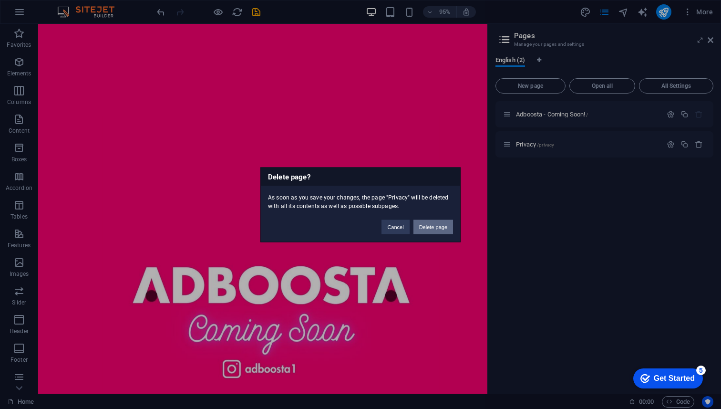
click at [446, 230] on button "Delete page" at bounding box center [434, 226] width 40 height 14
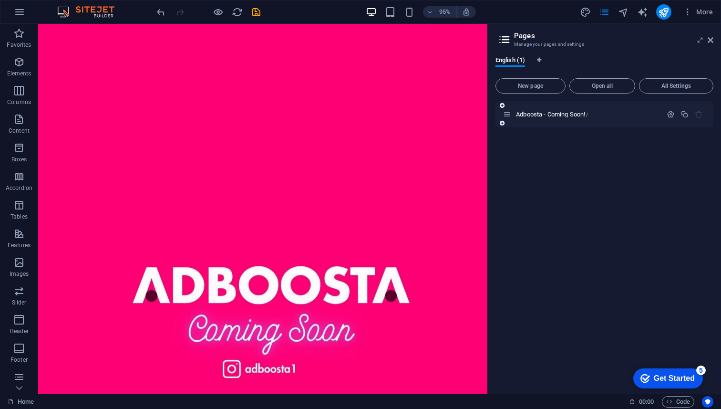
click at [508, 116] on icon at bounding box center [507, 114] width 8 height 8
click at [572, 115] on span "Adboosta - Coming Soon! /" at bounding box center [552, 114] width 72 height 7
click at [672, 115] on icon "button" at bounding box center [671, 114] width 8 height 8
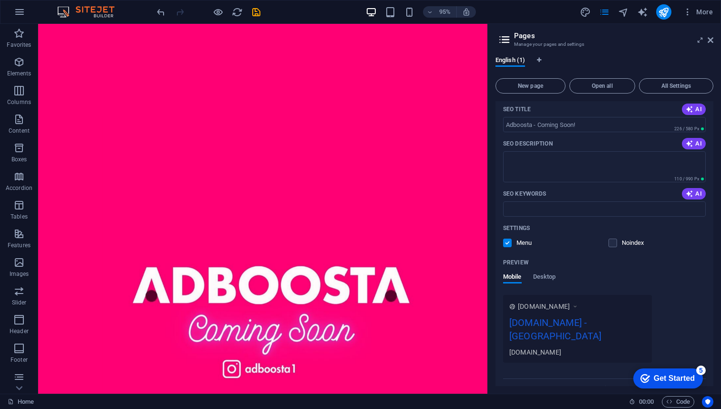
scroll to position [101, 0]
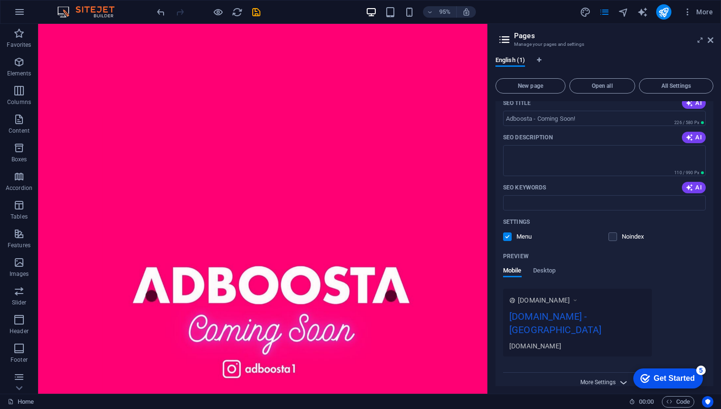
click at [605, 379] on span "More Settings" at bounding box center [598, 382] width 35 height 7
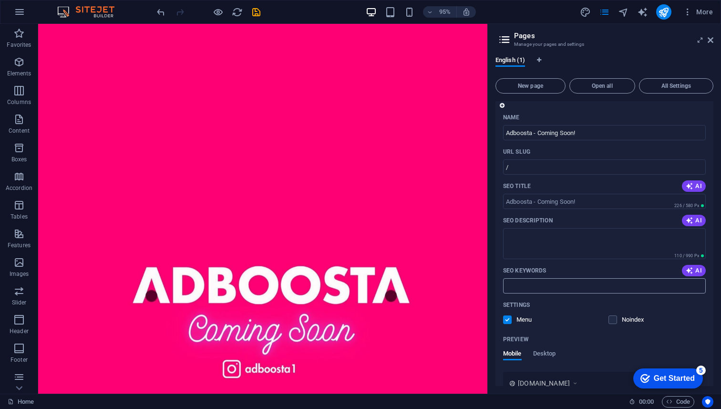
scroll to position [0, 0]
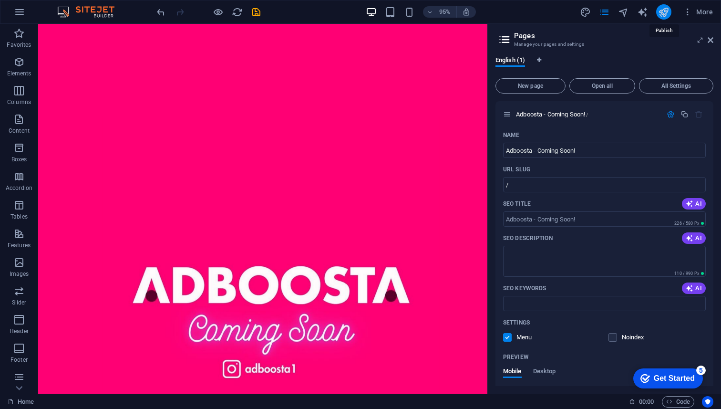
click at [662, 13] on icon "publish" at bounding box center [663, 12] width 11 height 11
